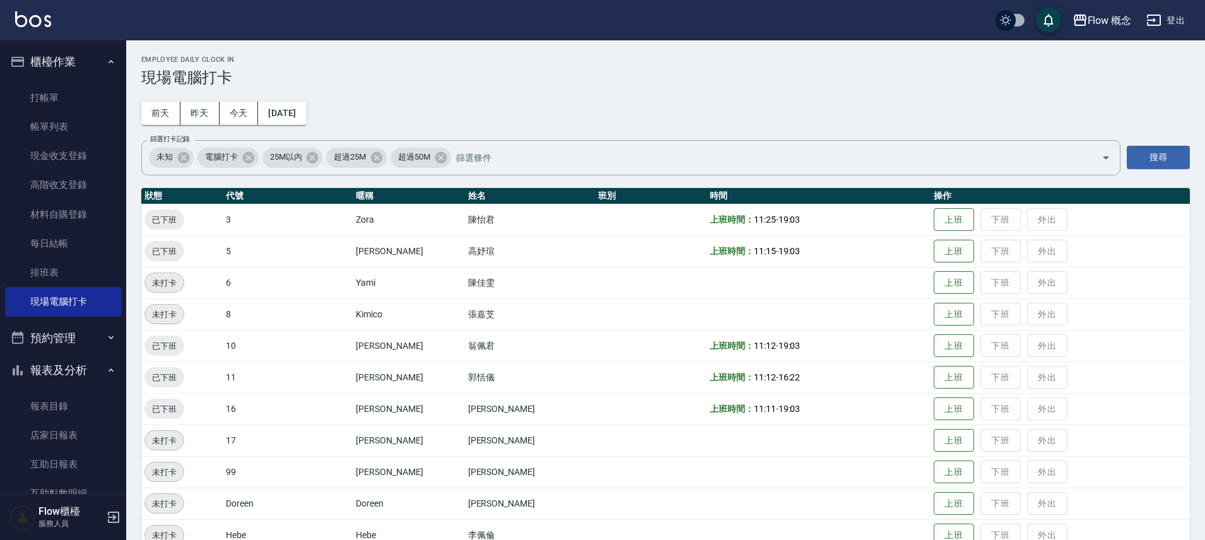
scroll to position [3, 0]
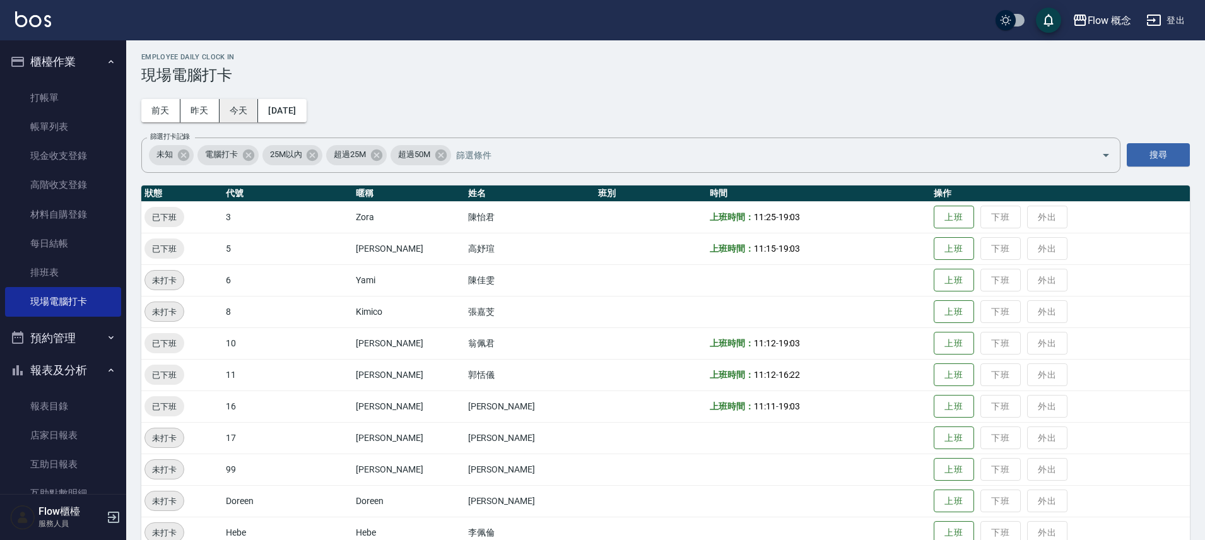
click at [223, 119] on button "今天" at bounding box center [239, 110] width 39 height 23
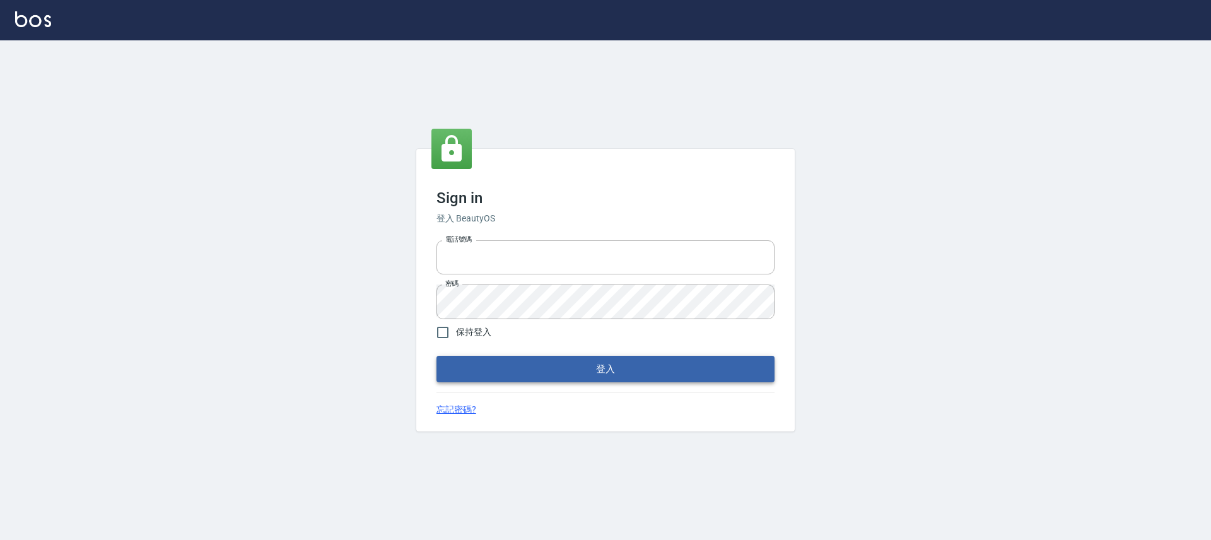
type input "25170116"
click at [594, 363] on button "登入" at bounding box center [605, 369] width 338 height 26
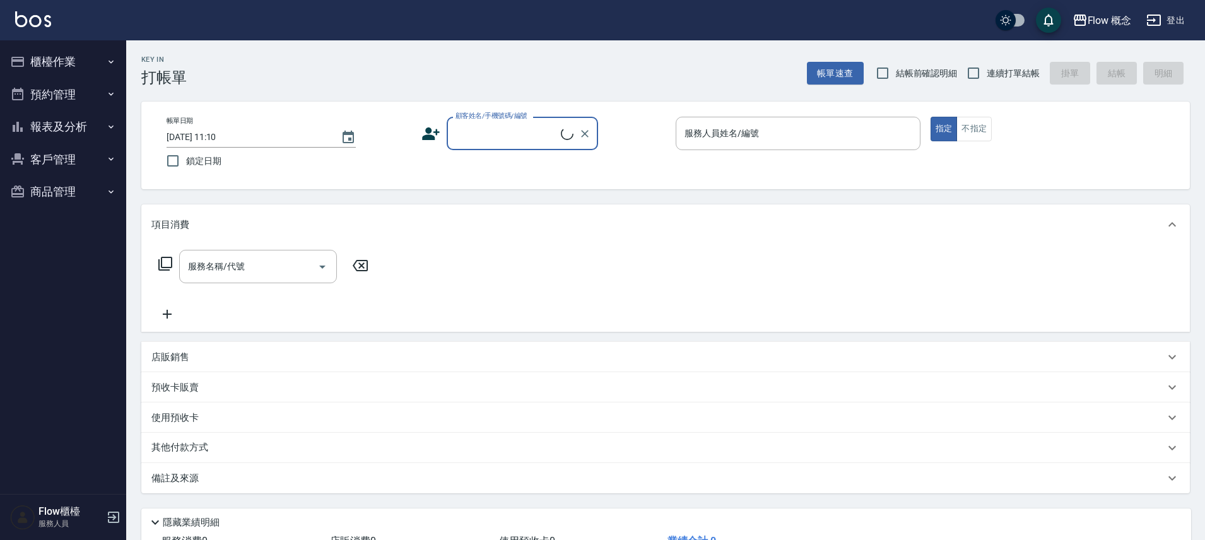
click at [81, 57] on button "櫃檯作業" at bounding box center [63, 61] width 116 height 33
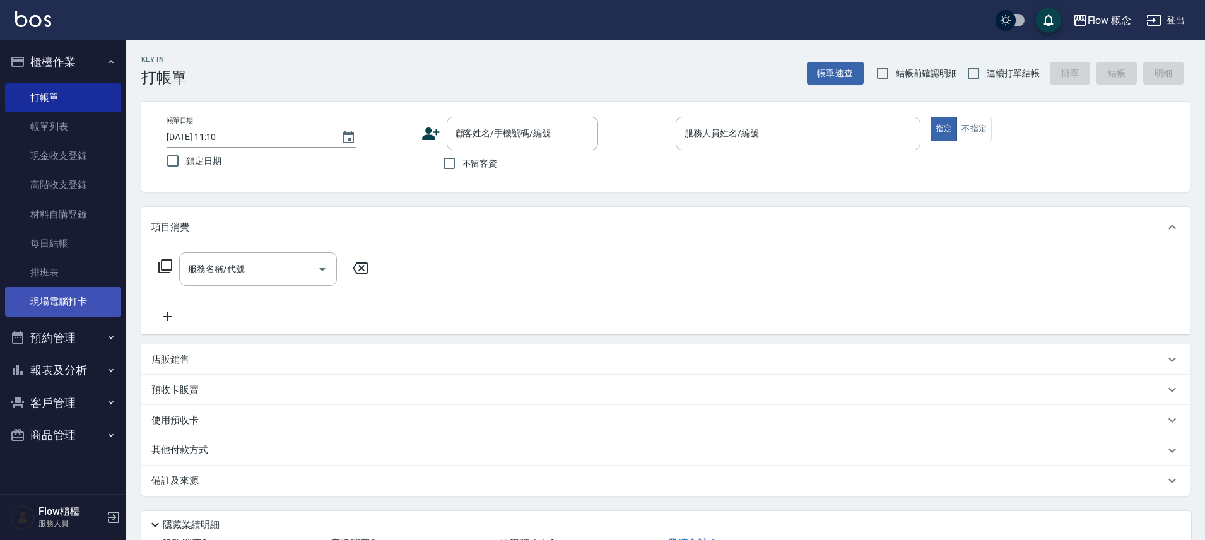
click at [82, 304] on link "現場電腦打卡" at bounding box center [63, 301] width 116 height 29
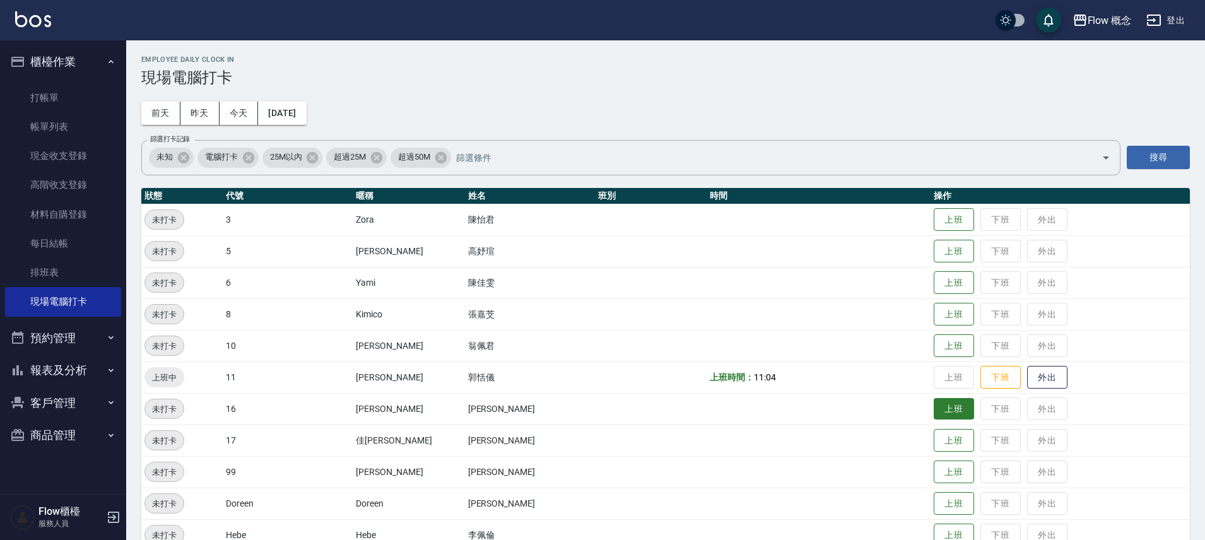
click at [934, 408] on button "上班" at bounding box center [954, 409] width 40 height 22
click at [934, 212] on button "上班" at bounding box center [954, 220] width 40 height 22
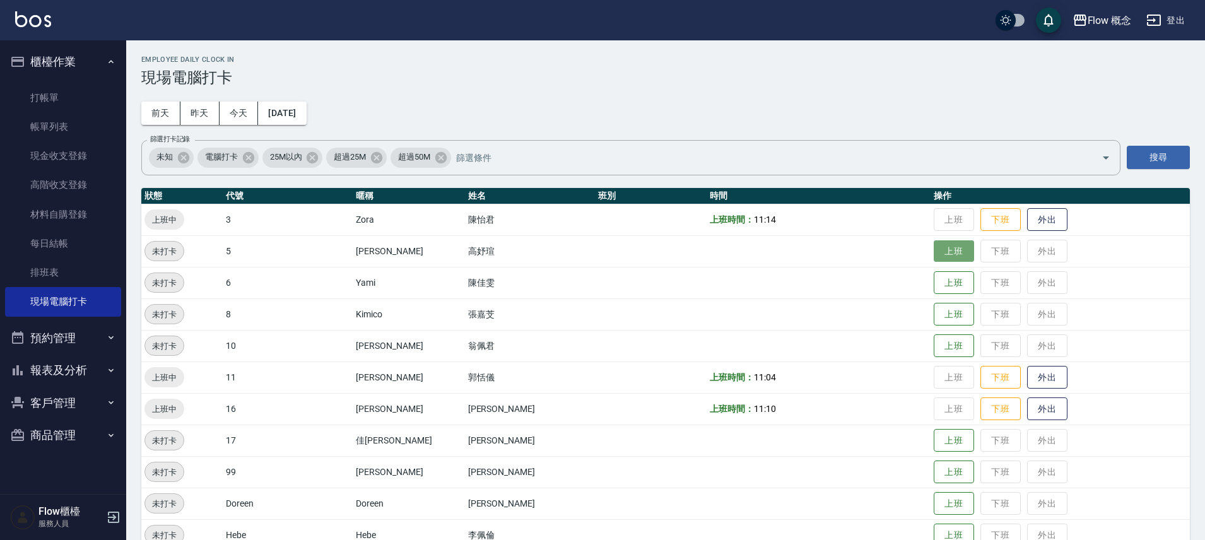
click at [934, 255] on button "上班" at bounding box center [954, 251] width 40 height 22
click at [934, 440] on button "上班" at bounding box center [954, 441] width 40 height 22
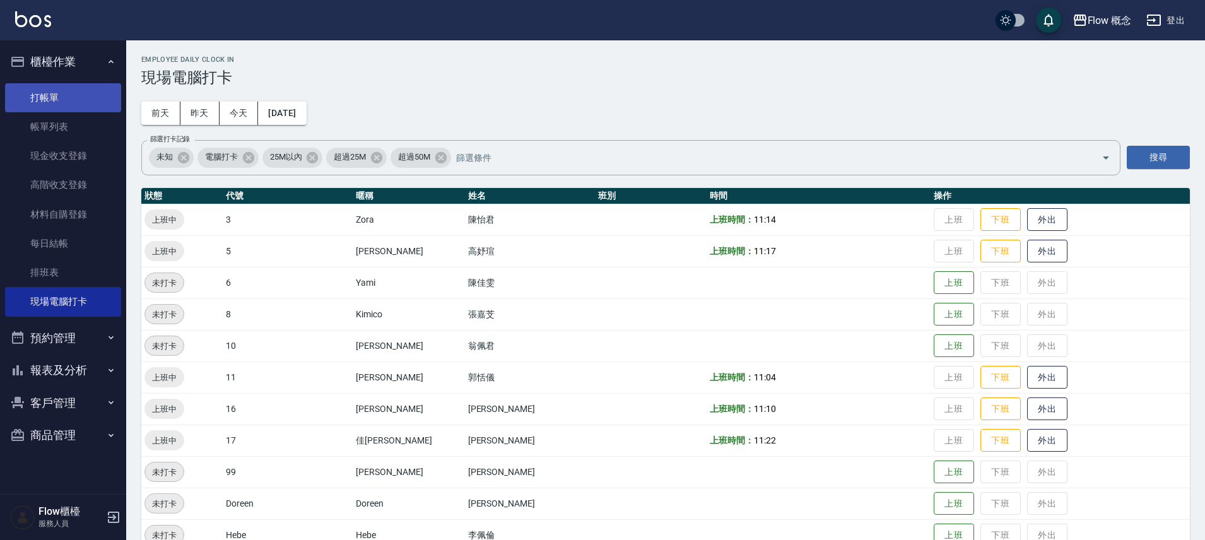
click at [68, 96] on link "打帳單" at bounding box center [63, 97] width 116 height 29
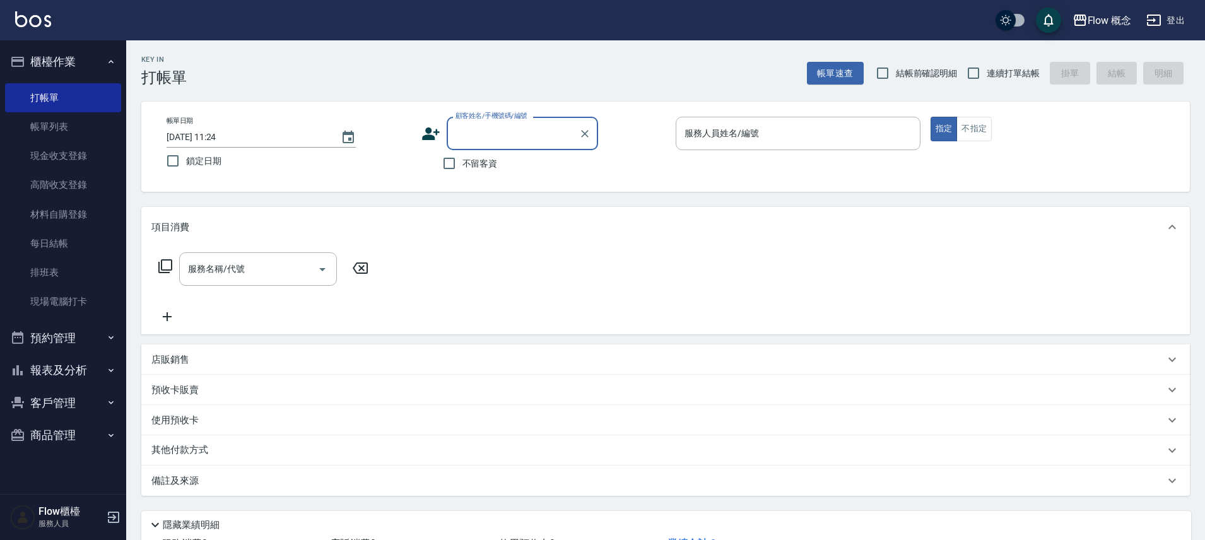
click at [79, 372] on button "報表及分析" at bounding box center [63, 370] width 116 height 33
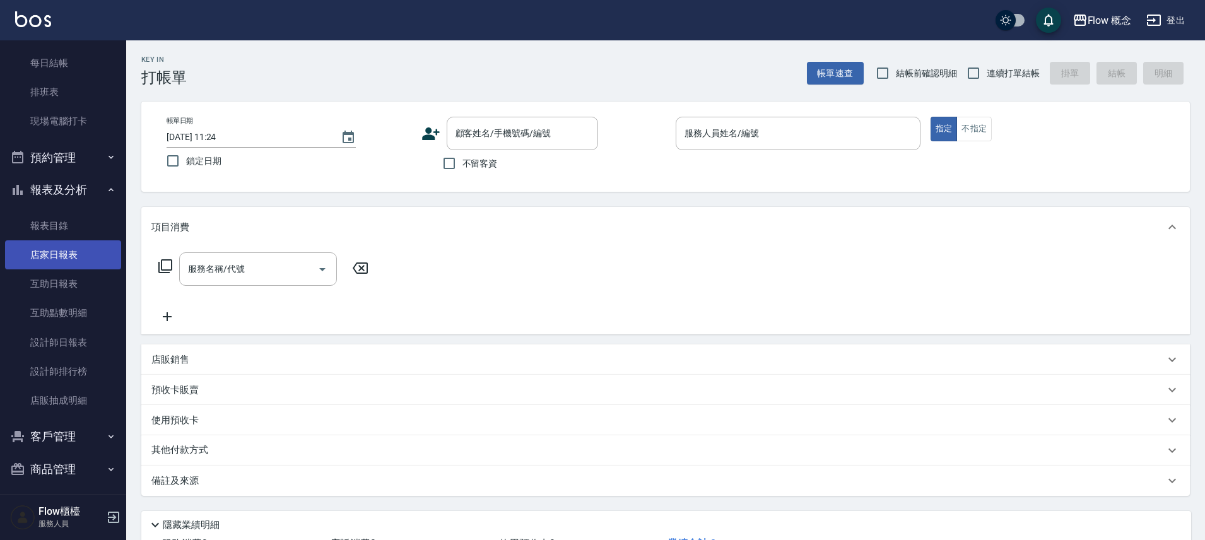
scroll to position [187, 0]
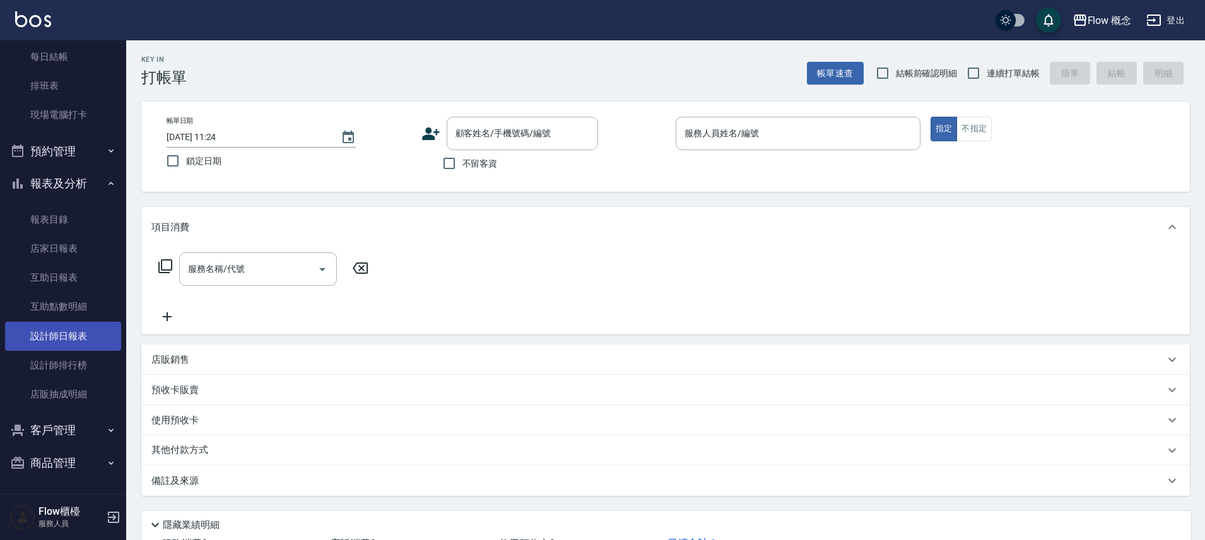
click at [59, 328] on link "設計師日報表" at bounding box center [63, 336] width 116 height 29
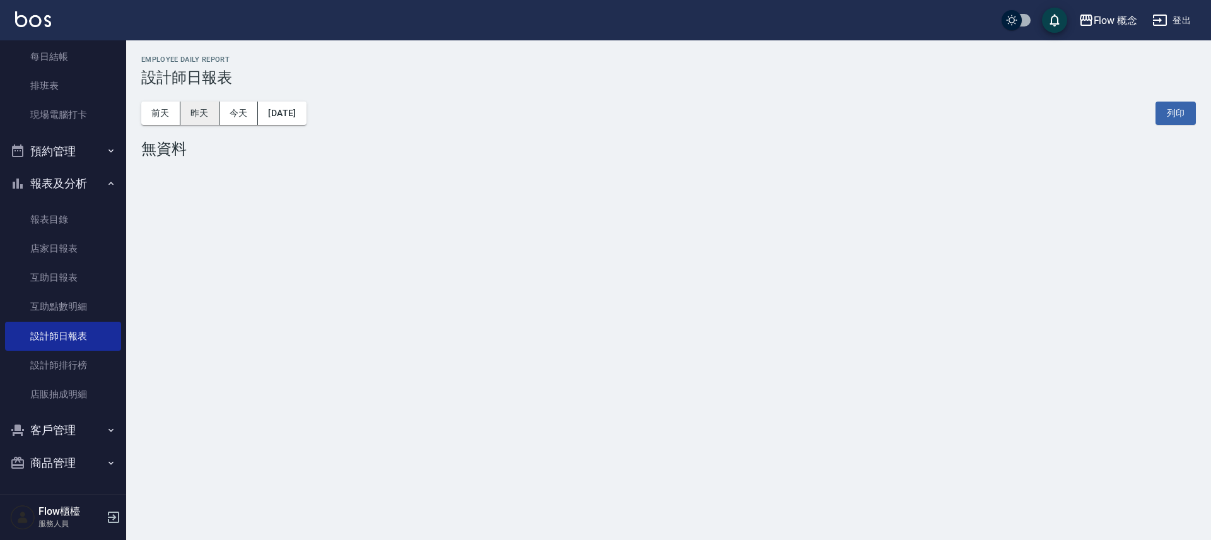
click at [204, 109] on button "昨天" at bounding box center [199, 113] width 39 height 23
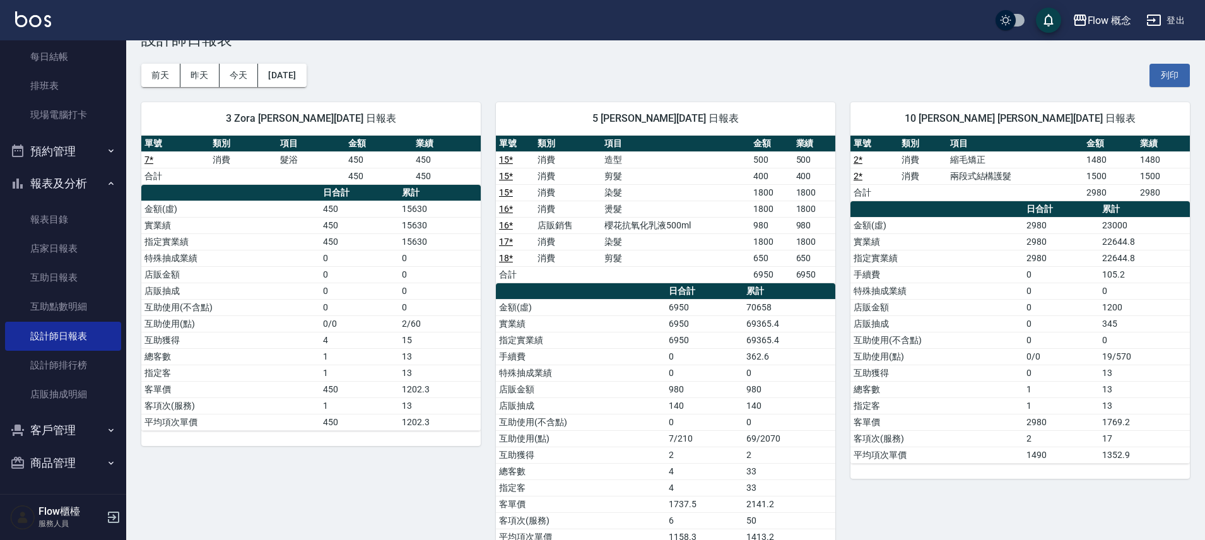
scroll to position [40, 0]
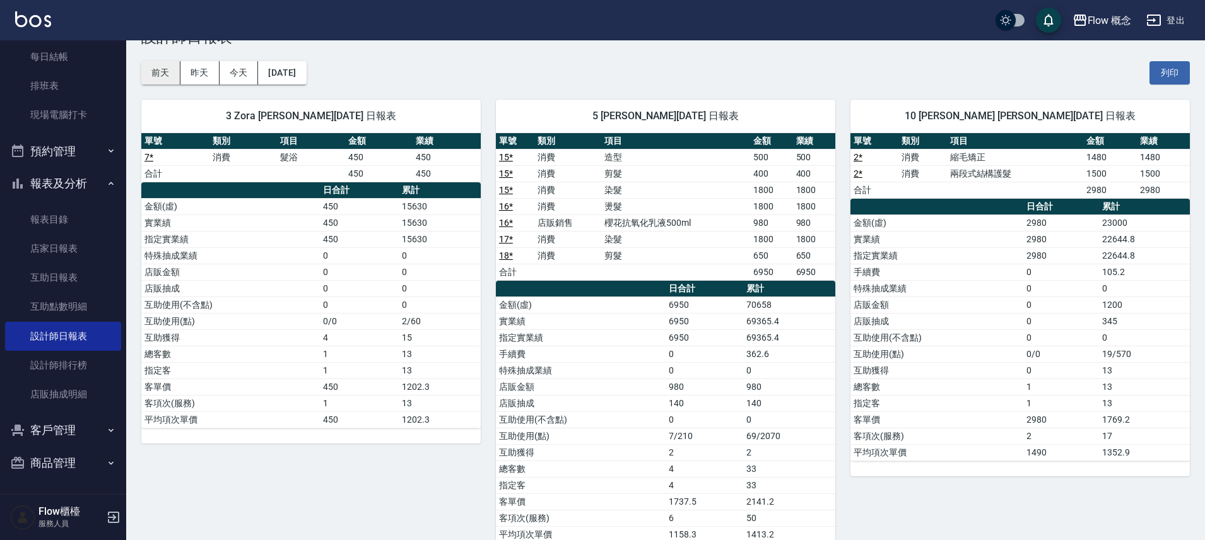
click at [157, 75] on button "前天" at bounding box center [160, 72] width 39 height 23
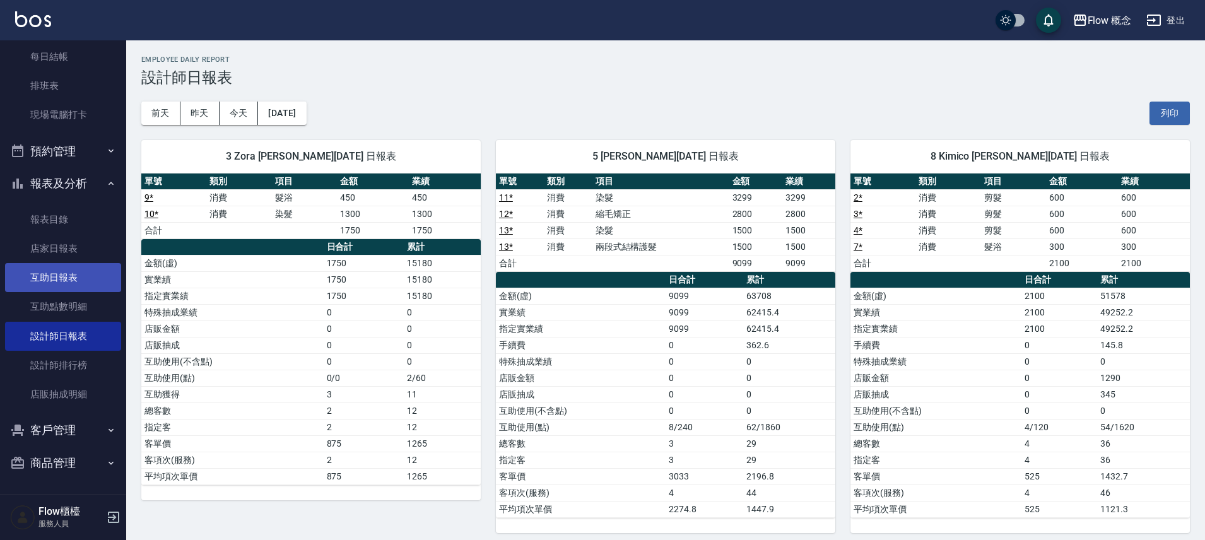
click at [70, 286] on link "互助日報表" at bounding box center [63, 277] width 116 height 29
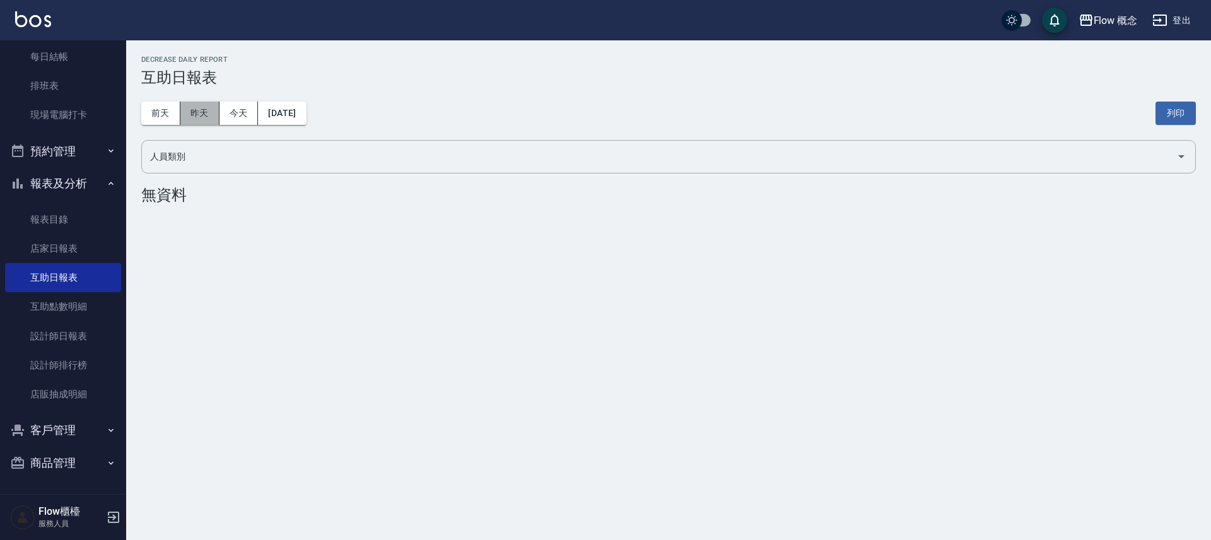
click at [202, 105] on button "昨天" at bounding box center [199, 113] width 39 height 23
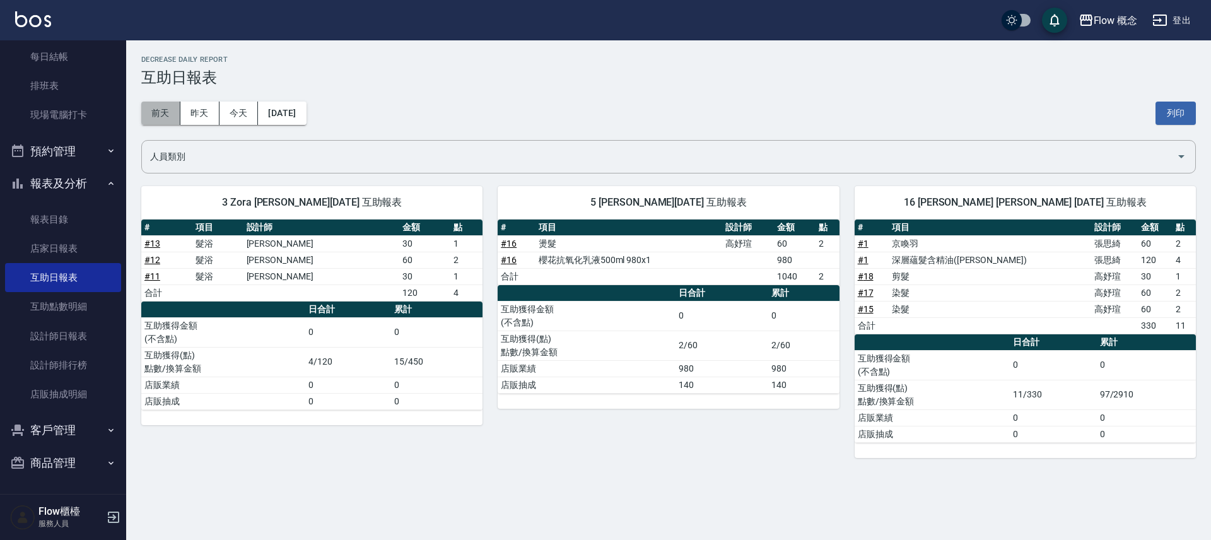
click at [153, 119] on button "前天" at bounding box center [160, 113] width 39 height 23
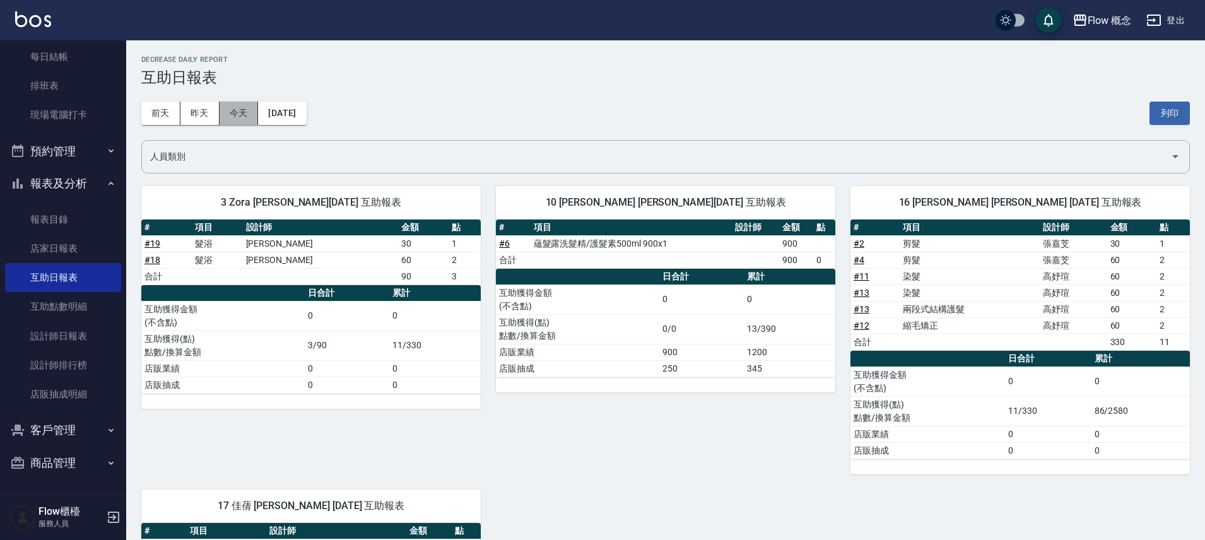
click at [236, 112] on button "今天" at bounding box center [239, 113] width 39 height 23
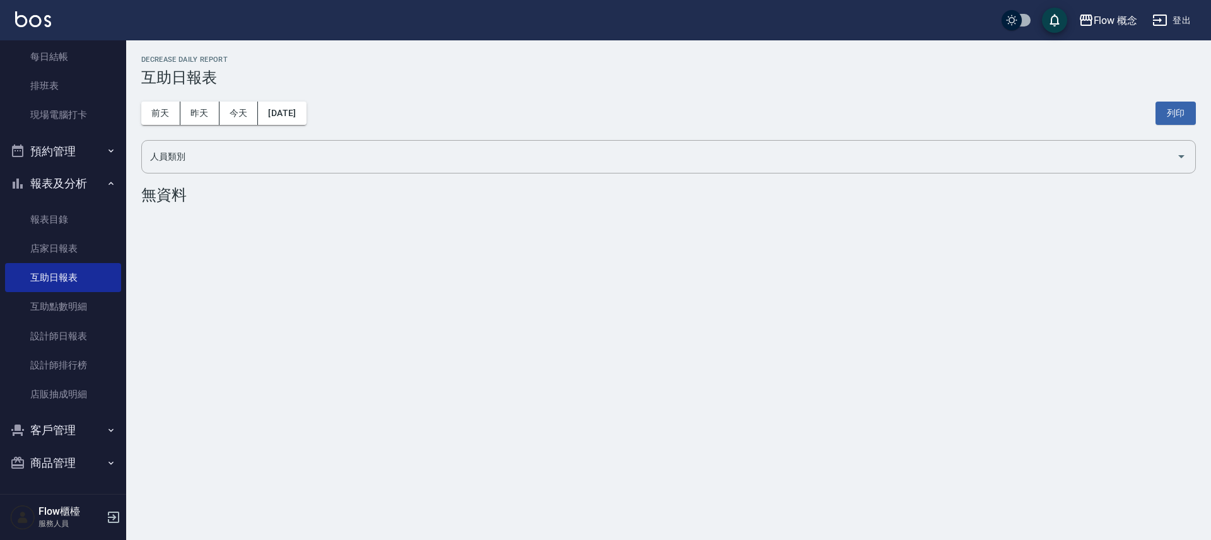
click at [86, 186] on button "報表及分析" at bounding box center [63, 183] width 116 height 33
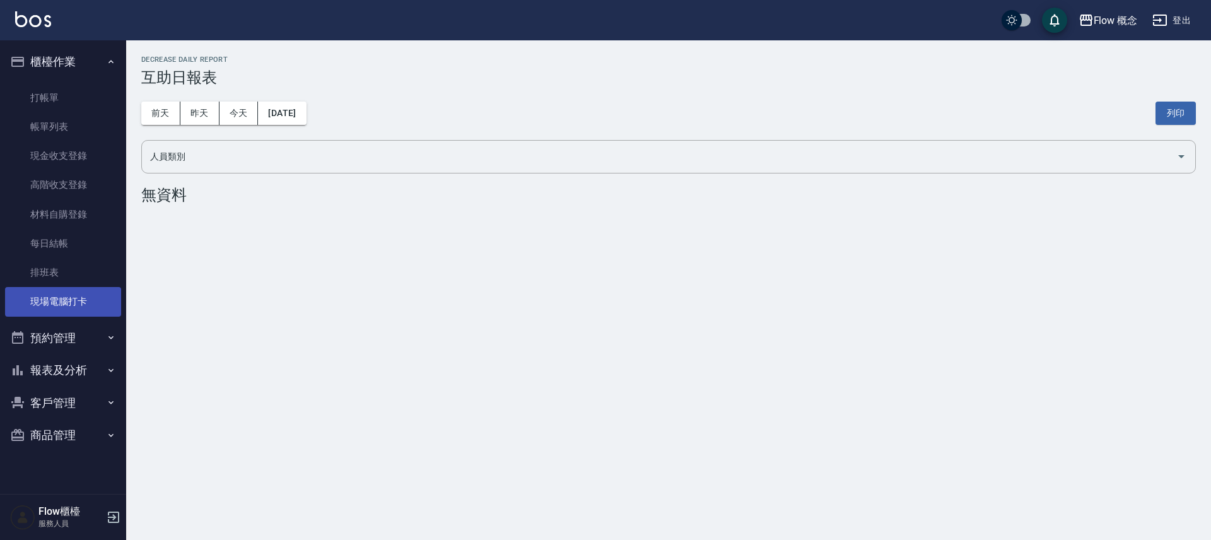
click at [81, 298] on link "現場電腦打卡" at bounding box center [63, 301] width 116 height 29
